Goal: Task Accomplishment & Management: Complete application form

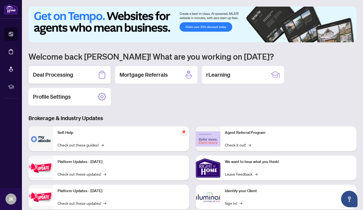
click at [80, 72] on div "Deal Processing" at bounding box center [70, 75] width 82 height 18
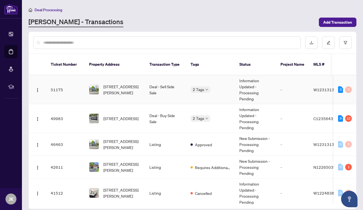
click at [103, 85] on div "[STREET_ADDRESS][PERSON_NAME]" at bounding box center [115, 89] width 52 height 12
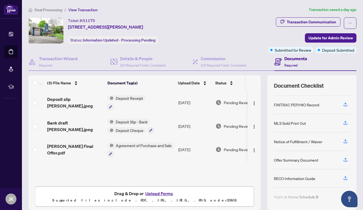
scroll to position [52, 0]
click at [344, 140] on icon "button" at bounding box center [345, 140] width 5 height 5
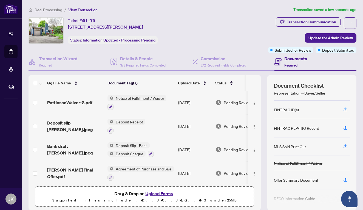
scroll to position [28, 0]
click at [346, 125] on icon "button" at bounding box center [345, 127] width 5 height 5
click at [352, 37] on span "Update for Admin Review" at bounding box center [331, 37] width 44 height 9
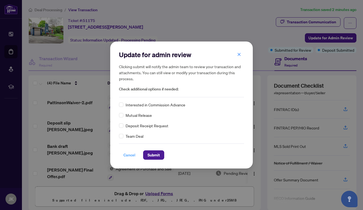
click at [132, 153] on span "Cancel" at bounding box center [129, 154] width 12 height 9
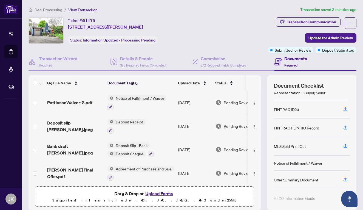
scroll to position [0, 0]
click at [317, 37] on span "Update for Admin Review" at bounding box center [331, 37] width 44 height 9
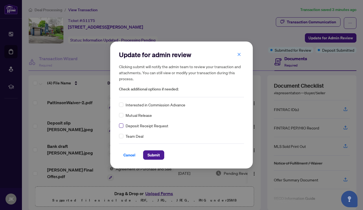
click at [123, 126] on span at bounding box center [121, 125] width 4 height 4
click at [157, 152] on span "Submit" at bounding box center [154, 154] width 12 height 9
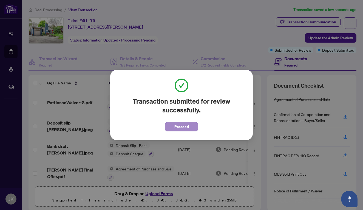
click at [176, 128] on span "Proceed" at bounding box center [181, 126] width 15 height 9
